Goal: Find specific page/section: Find specific page/section

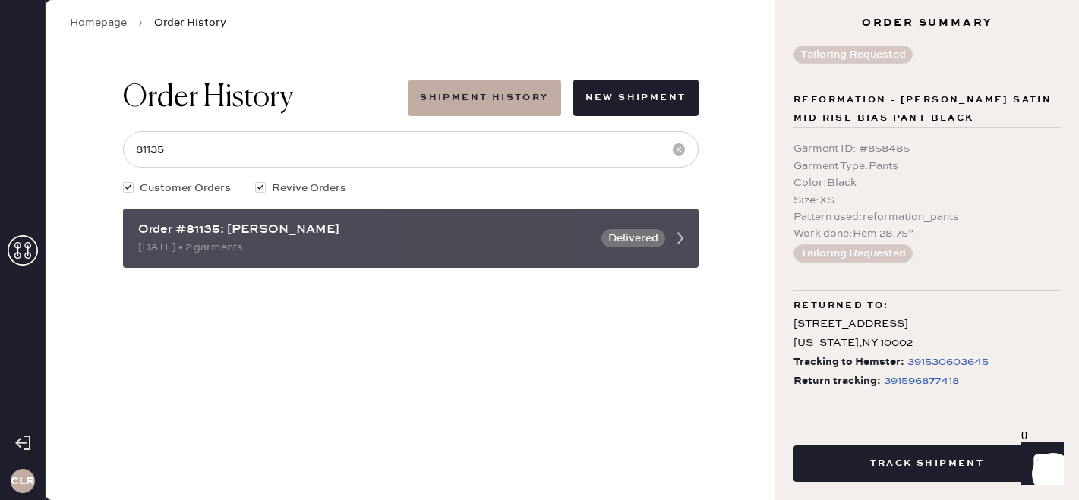
scroll to position [188, 0]
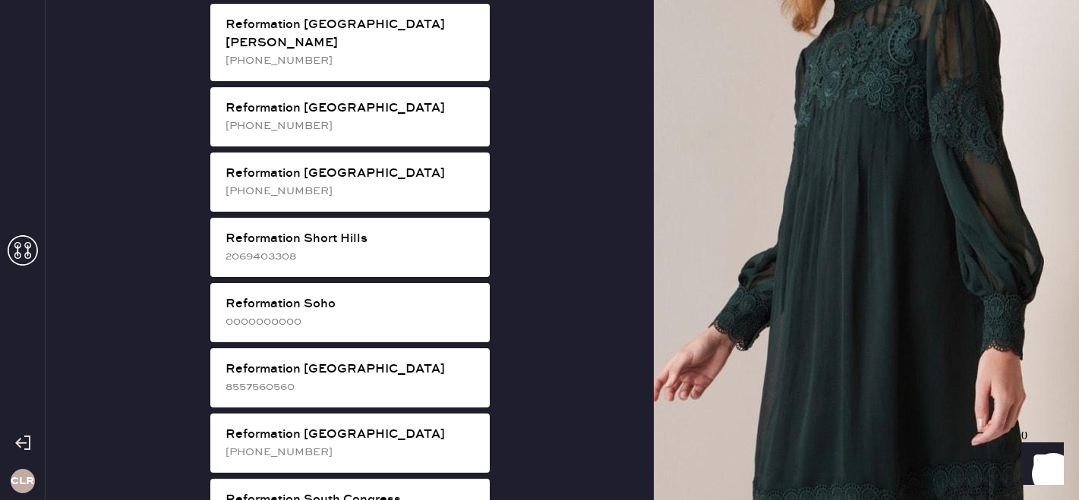
scroll to position [2588, 0]
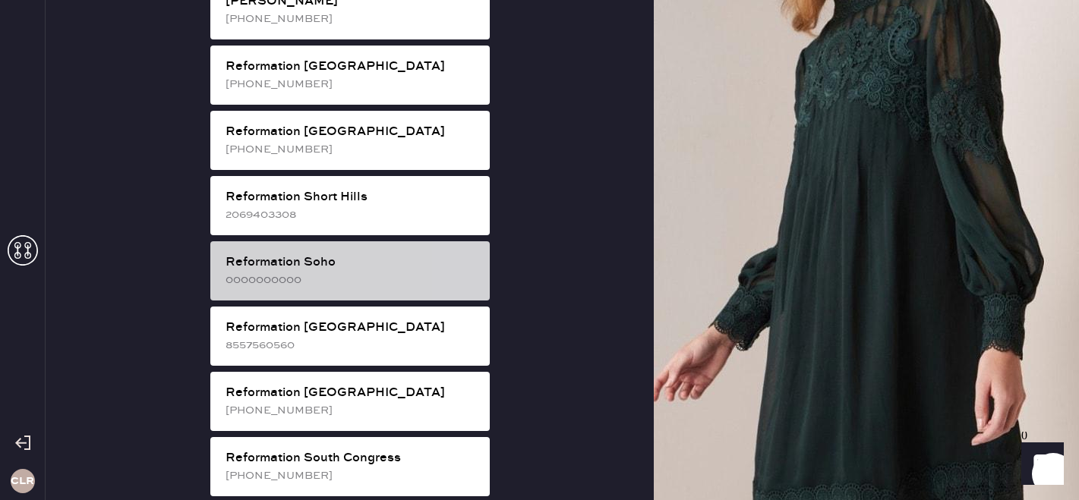
click at [360, 272] on div "0000000000" at bounding box center [351, 280] width 252 height 17
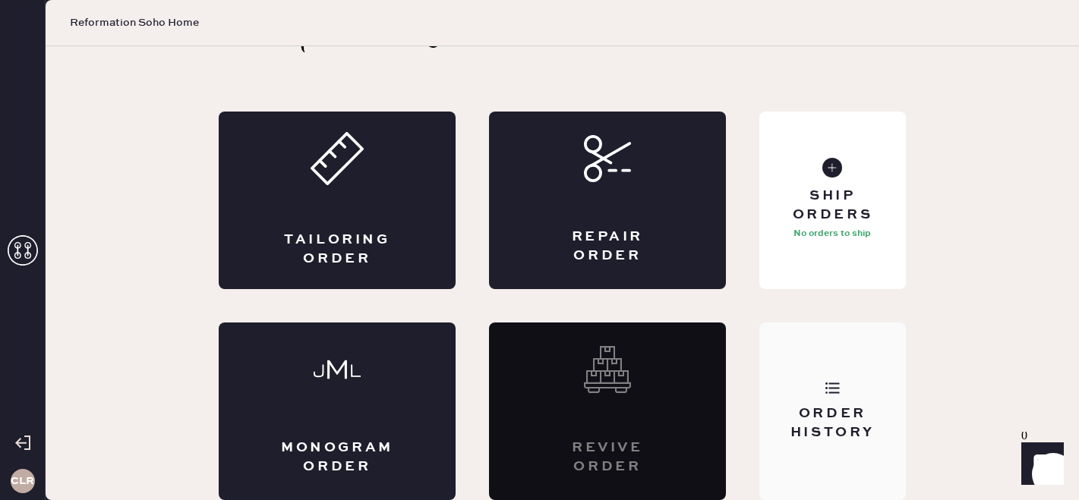
click at [813, 446] on div "Order History" at bounding box center [832, 412] width 146 height 178
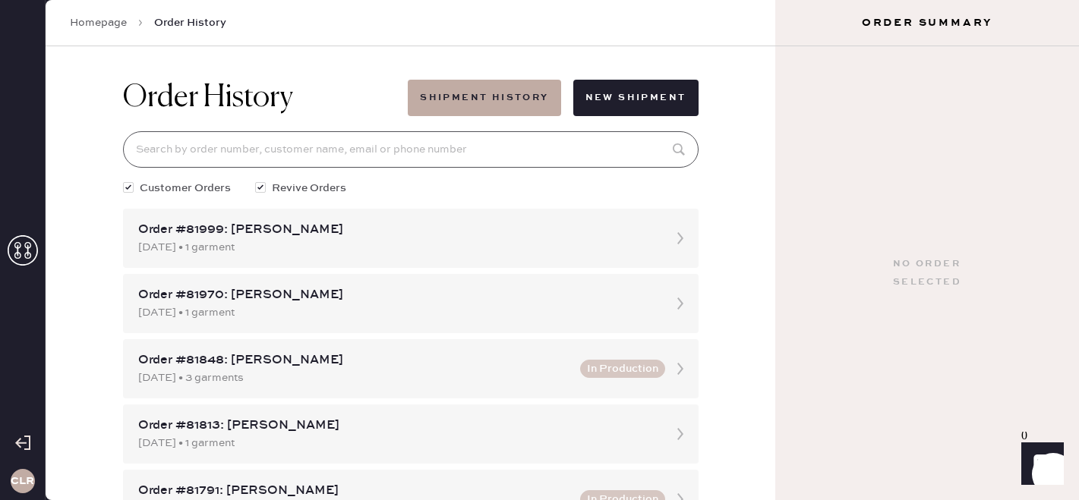
click at [256, 144] on input at bounding box center [410, 149] width 575 height 36
paste input "[EMAIL_ADDRESS][DOMAIN_NAME]"
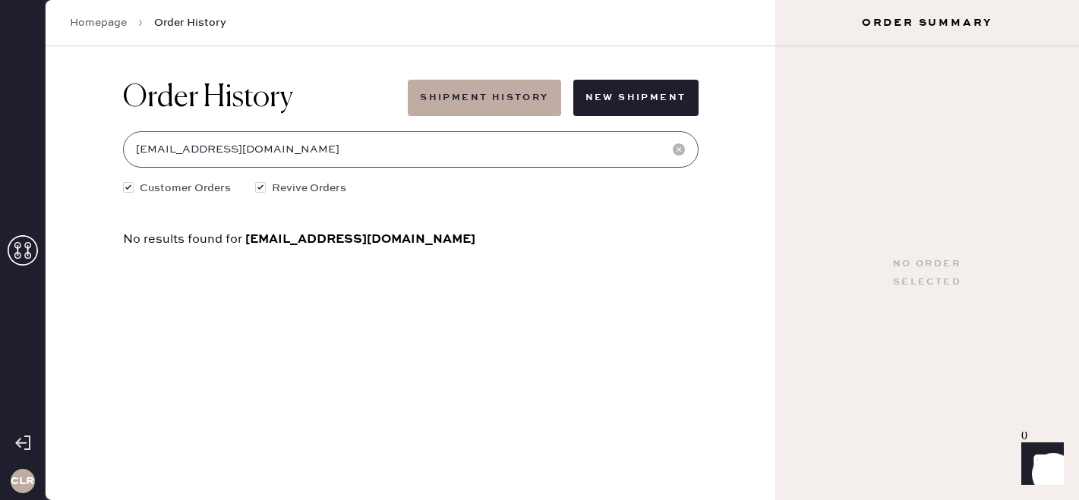
type input "[EMAIL_ADDRESS][DOMAIN_NAME]"
click at [329, 149] on input "[EMAIL_ADDRESS][DOMAIN_NAME]" at bounding box center [410, 149] width 575 height 36
click at [22, 256] on icon at bounding box center [23, 250] width 30 height 30
